Goal: Find specific page/section: Find specific page/section

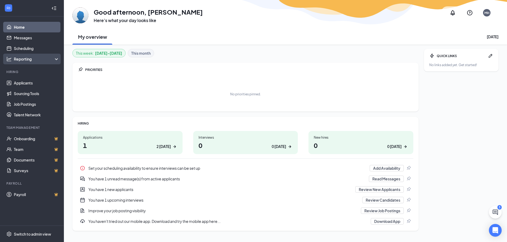
click at [25, 61] on div "Reporting" at bounding box center [37, 58] width 46 height 5
click at [41, 61] on div "Reporting" at bounding box center [37, 58] width 46 height 5
click at [33, 84] on link "Applicants" at bounding box center [36, 83] width 45 height 11
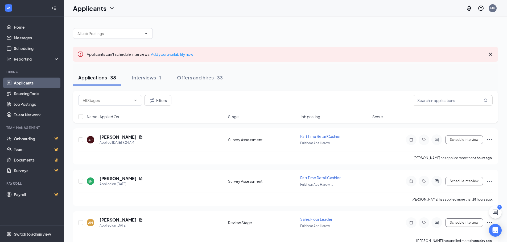
click at [490, 55] on icon "Cross" at bounding box center [490, 54] width 6 height 6
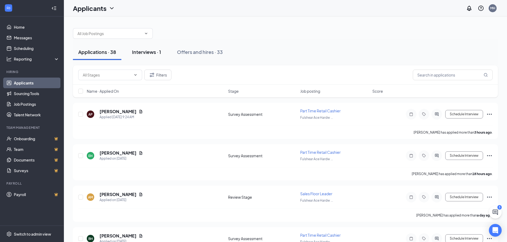
drag, startPoint x: 146, startPoint y: 54, endPoint x: 128, endPoint y: 54, distance: 17.6
click at [146, 54] on div "Interviews · 1" at bounding box center [146, 52] width 29 height 7
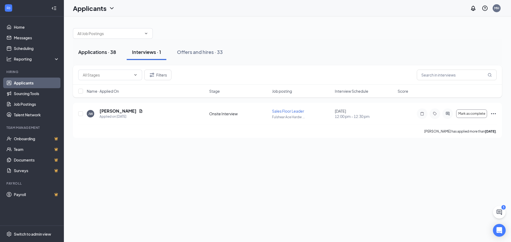
click at [97, 52] on div "Applications · 38" at bounding box center [97, 52] width 38 height 7
